Goal: Task Accomplishment & Management: Manage account settings

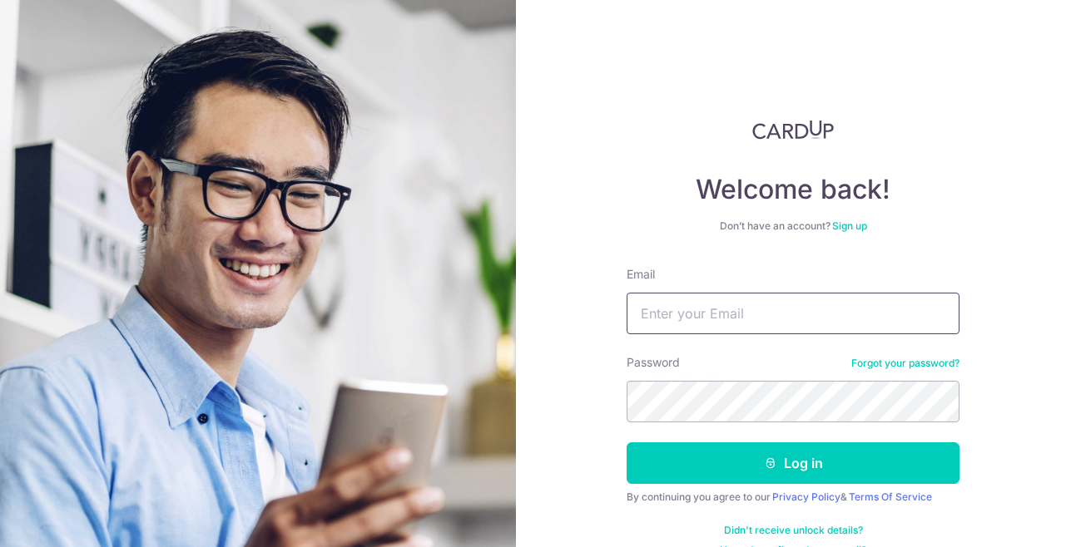
click at [690, 315] on input "Email" at bounding box center [793, 314] width 333 height 42
type input "c"
type input "[EMAIL_ADDRESS][DOMAIN_NAME]"
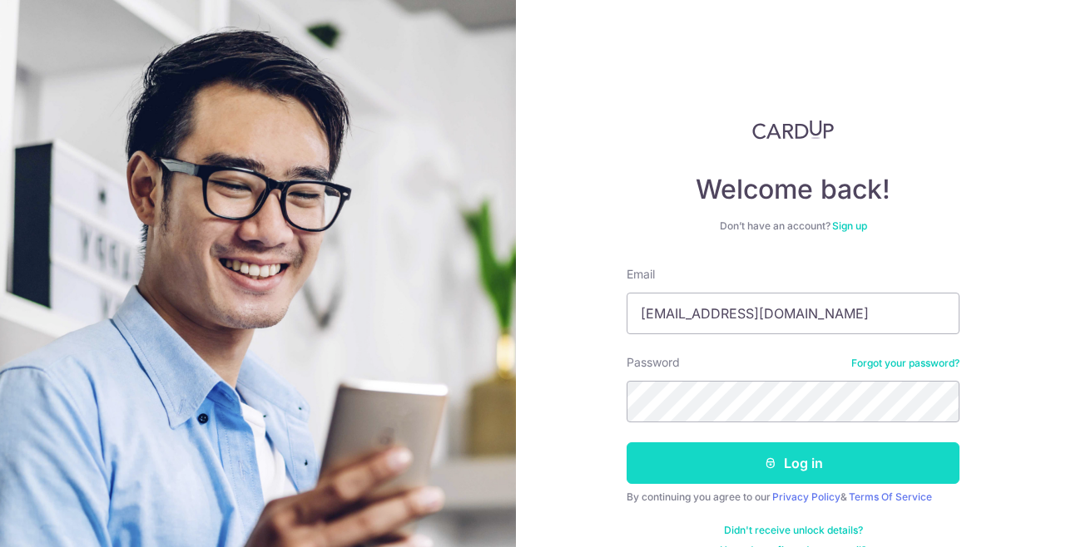
click at [750, 480] on button "Log in" at bounding box center [793, 464] width 333 height 42
